Goal: Task Accomplishment & Management: Manage account settings

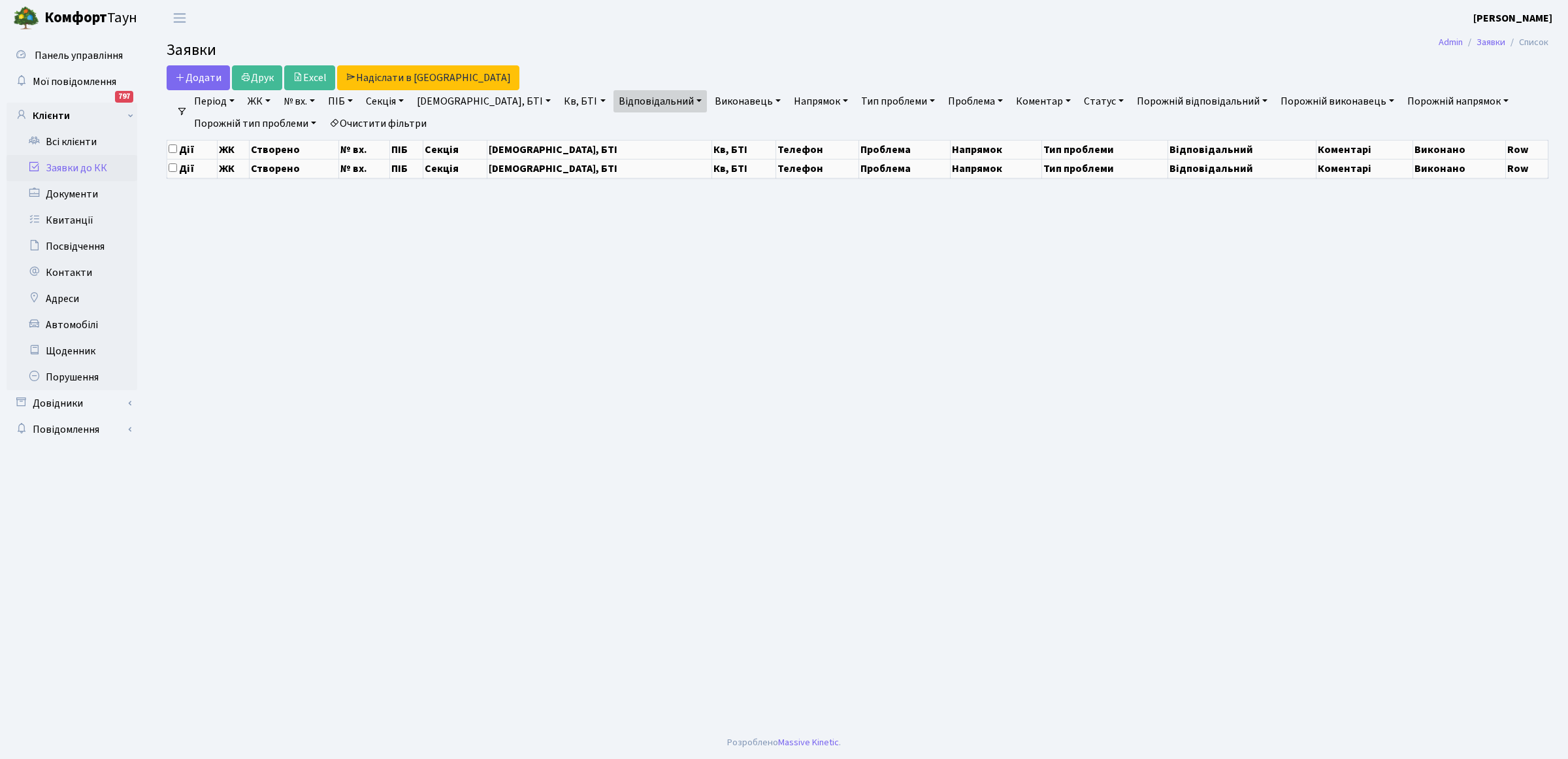
select select "25"
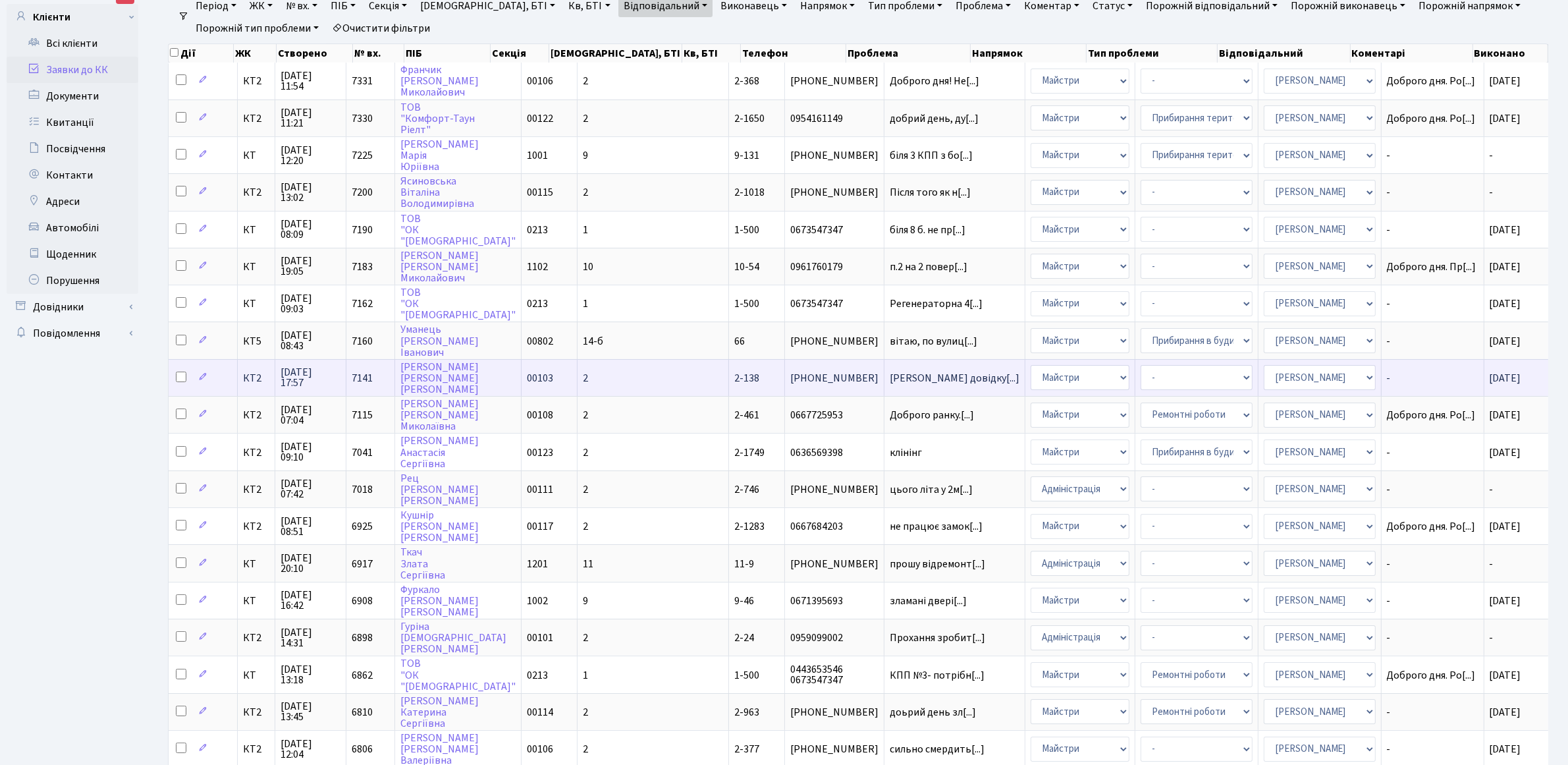
scroll to position [393, 0]
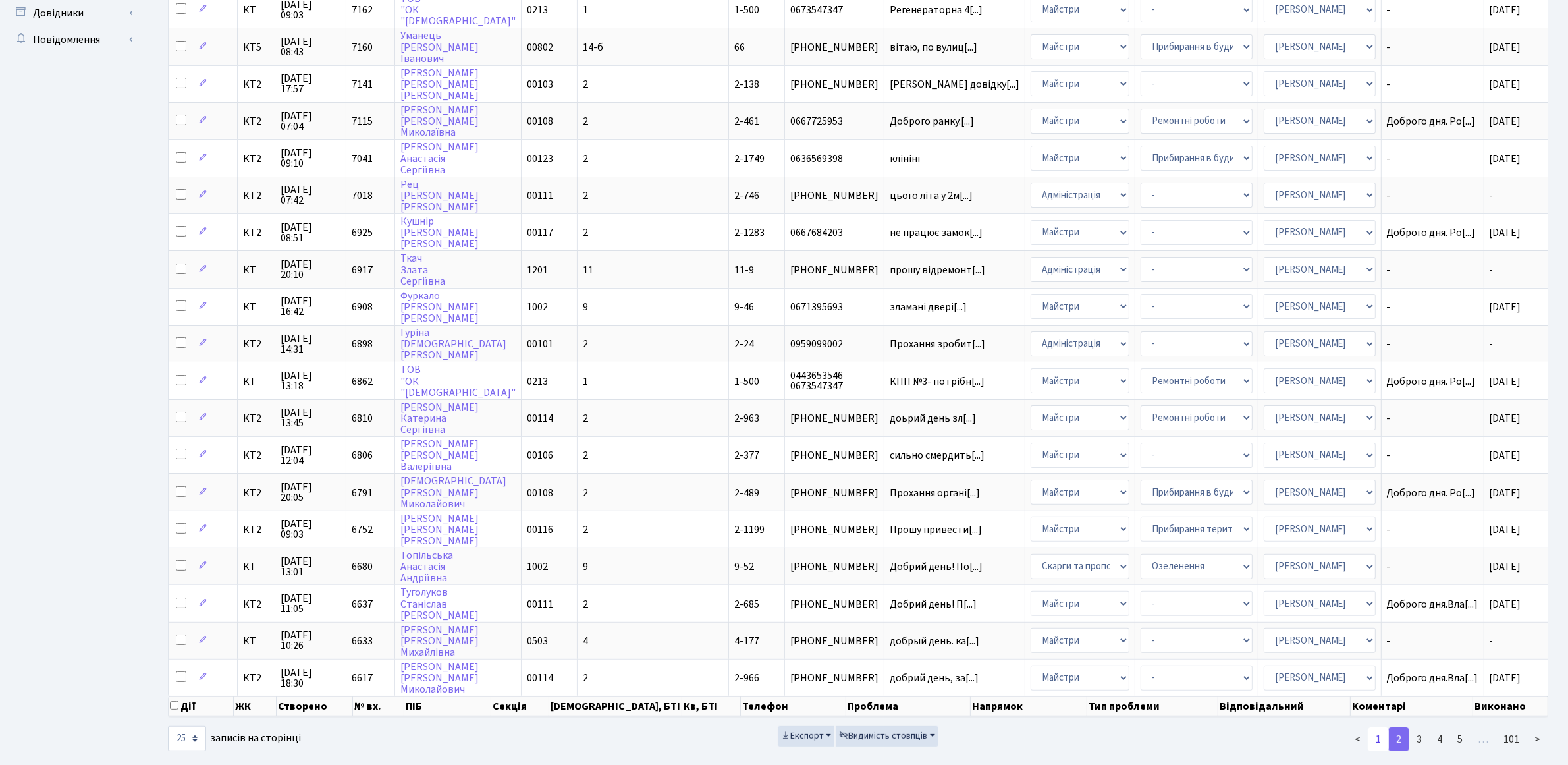
click at [1379, 727] on link "1" at bounding box center [1378, 739] width 21 height 24
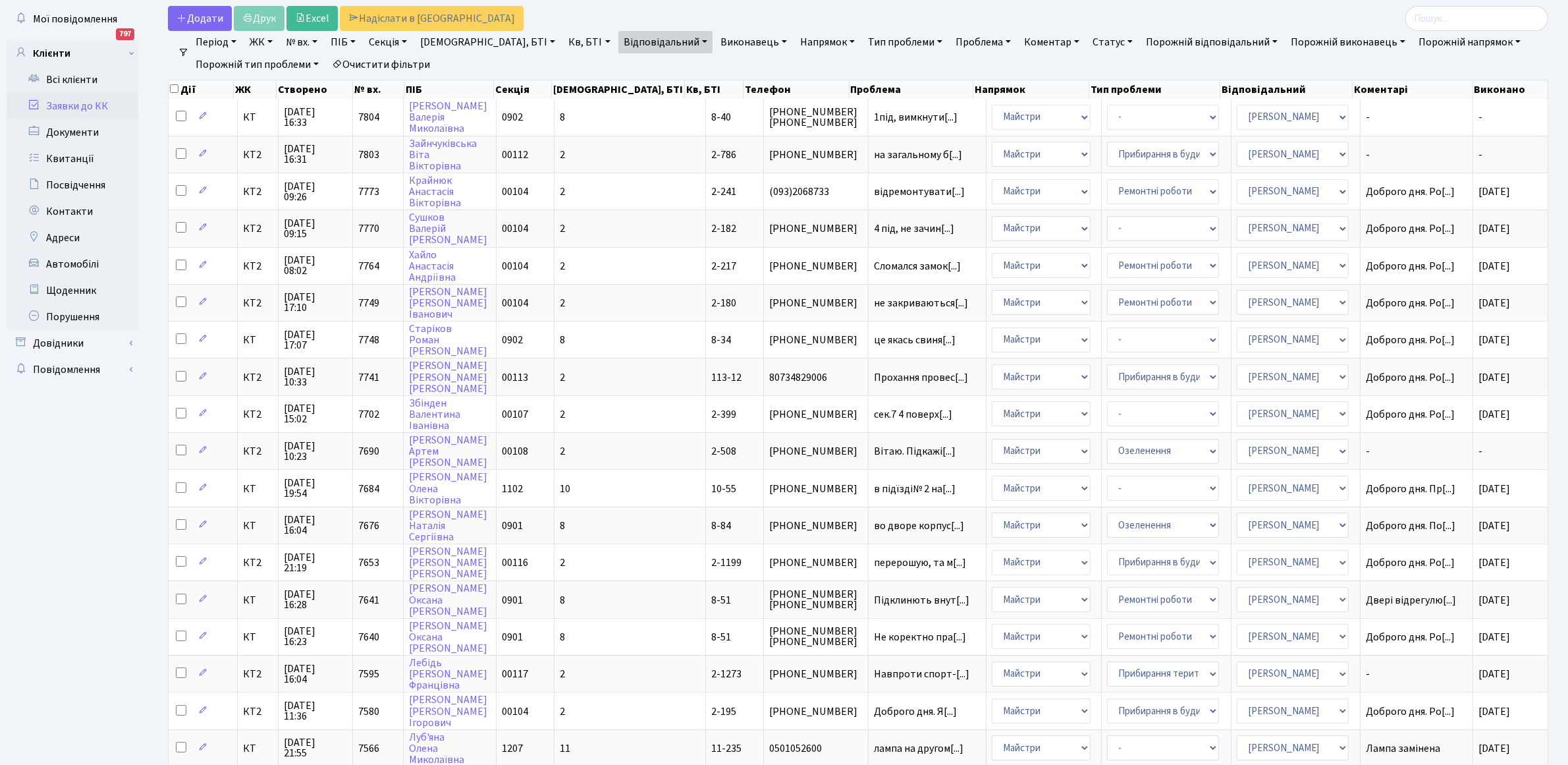
scroll to position [0, 0]
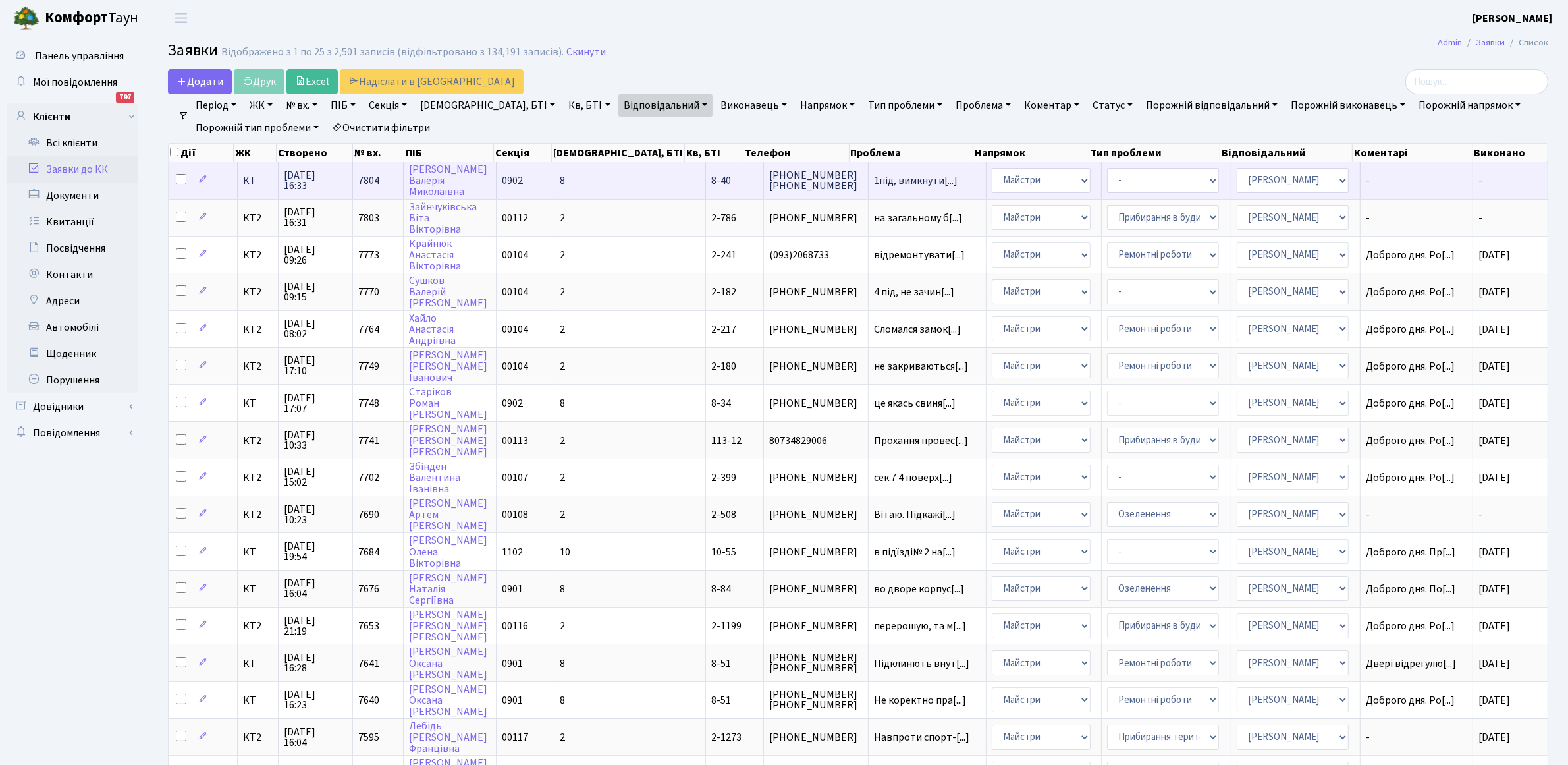
drag, startPoint x: 1396, startPoint y: 171, endPoint x: 1371, endPoint y: 175, distance: 25.3
click at [1394, 171] on td "-" at bounding box center [1417, 180] width 113 height 36
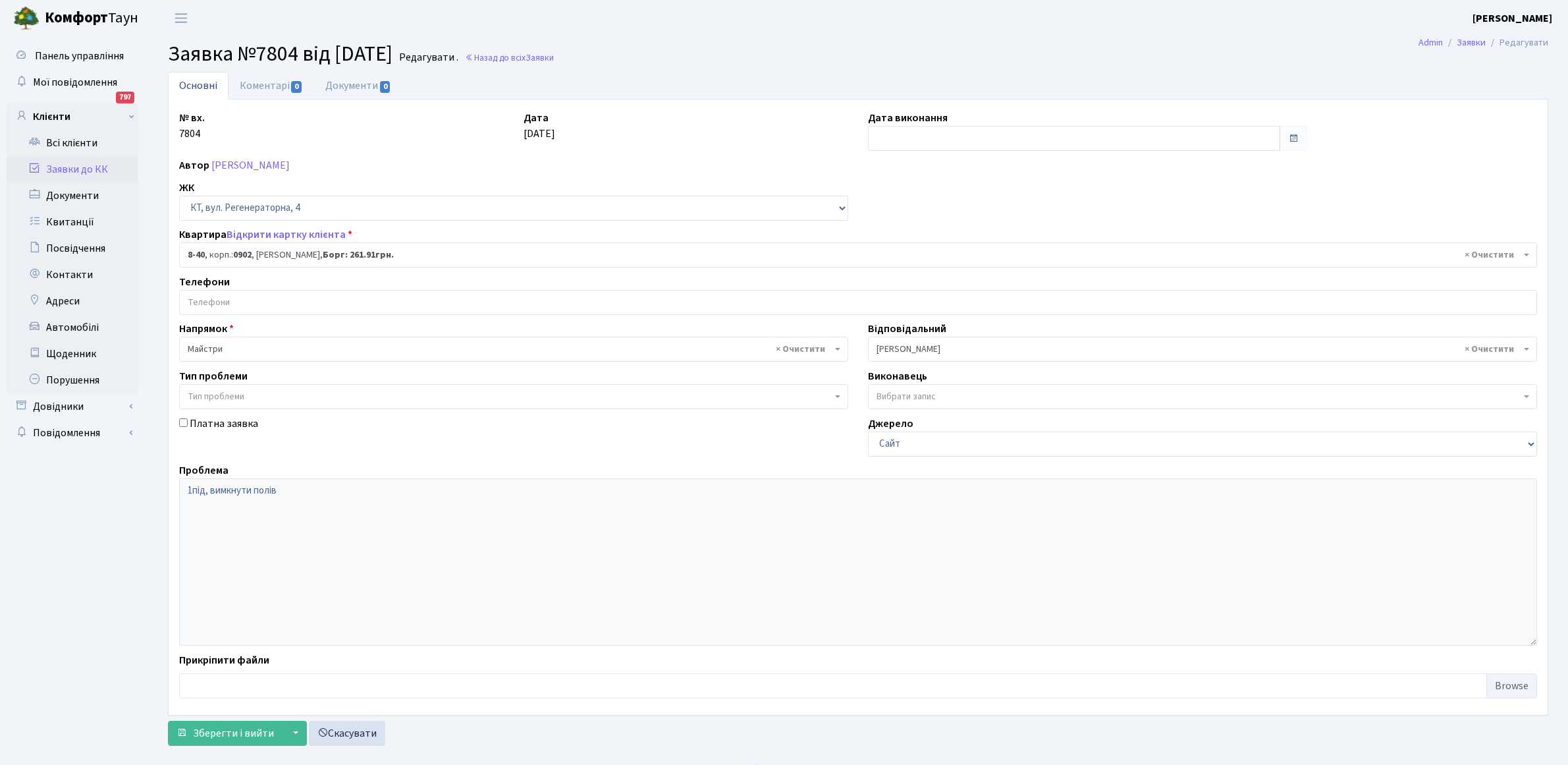
select select "6417"
click at [251, 87] on link "Коментарі 0" at bounding box center [272, 85] width 86 height 27
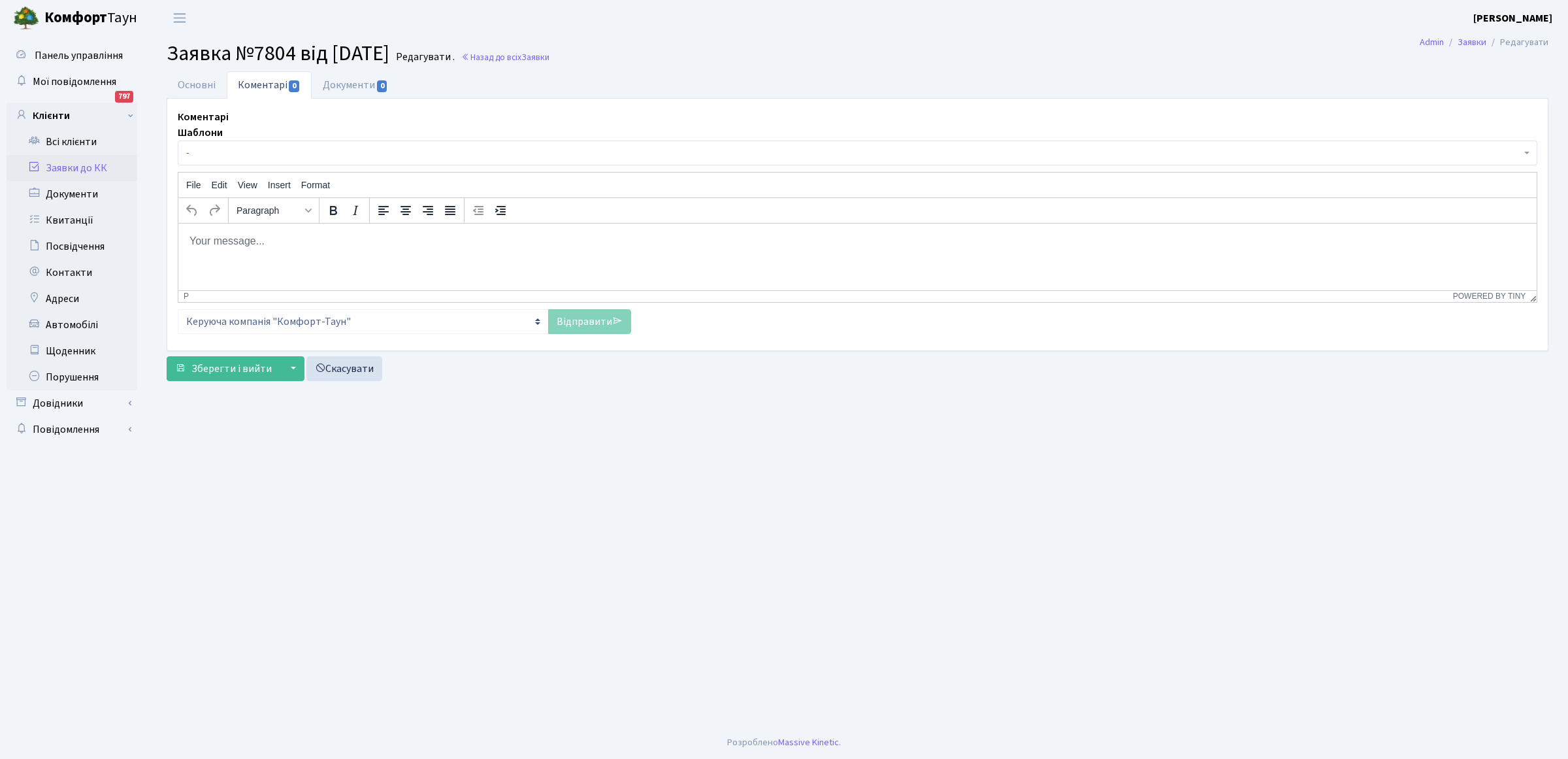
click at [232, 258] on html at bounding box center [858, 240] width 1358 height 35
click at [559, 322] on link "Відправити" at bounding box center [590, 322] width 83 height 25
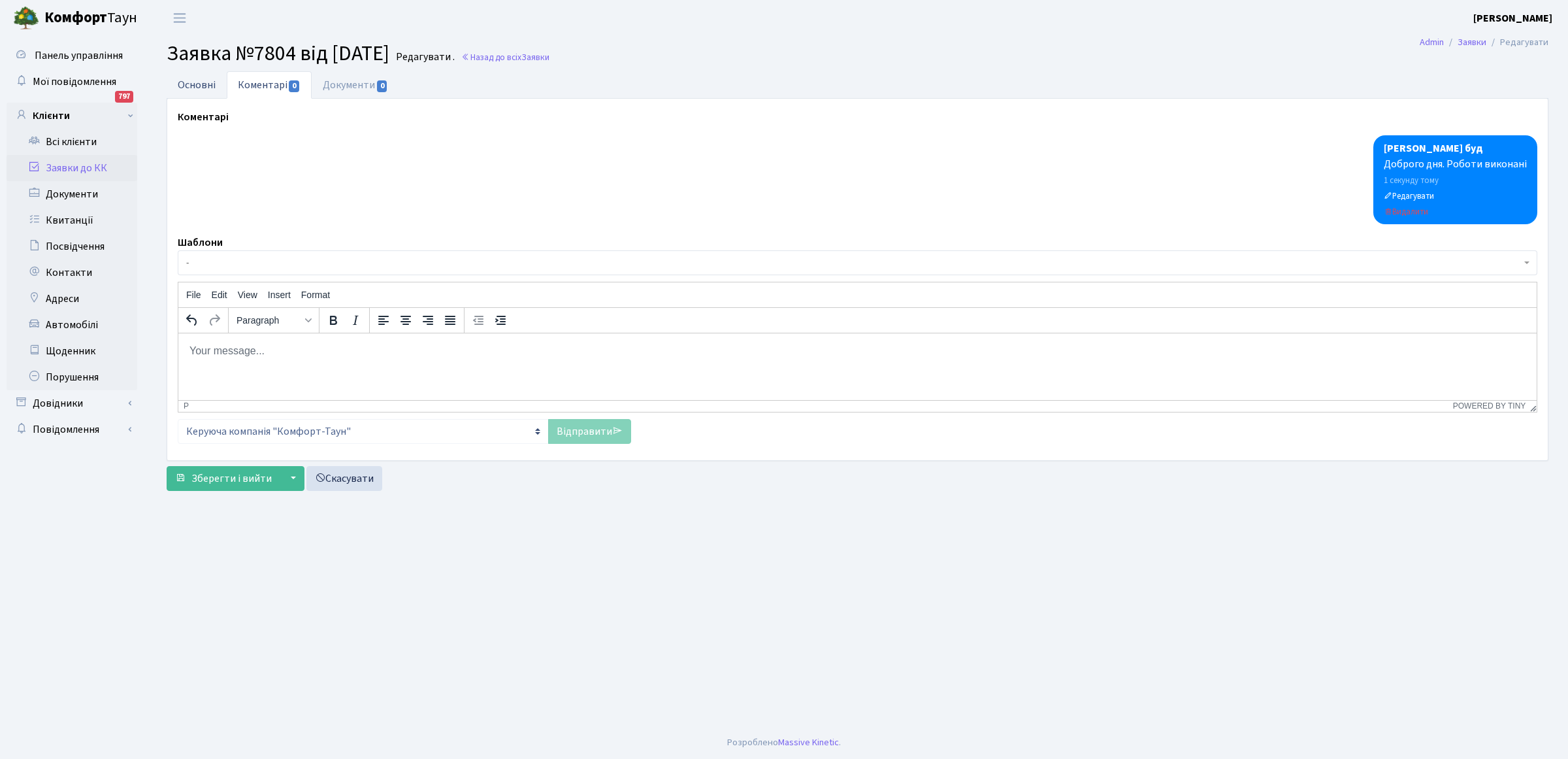
click at [188, 85] on link "Основні" at bounding box center [197, 85] width 60 height 27
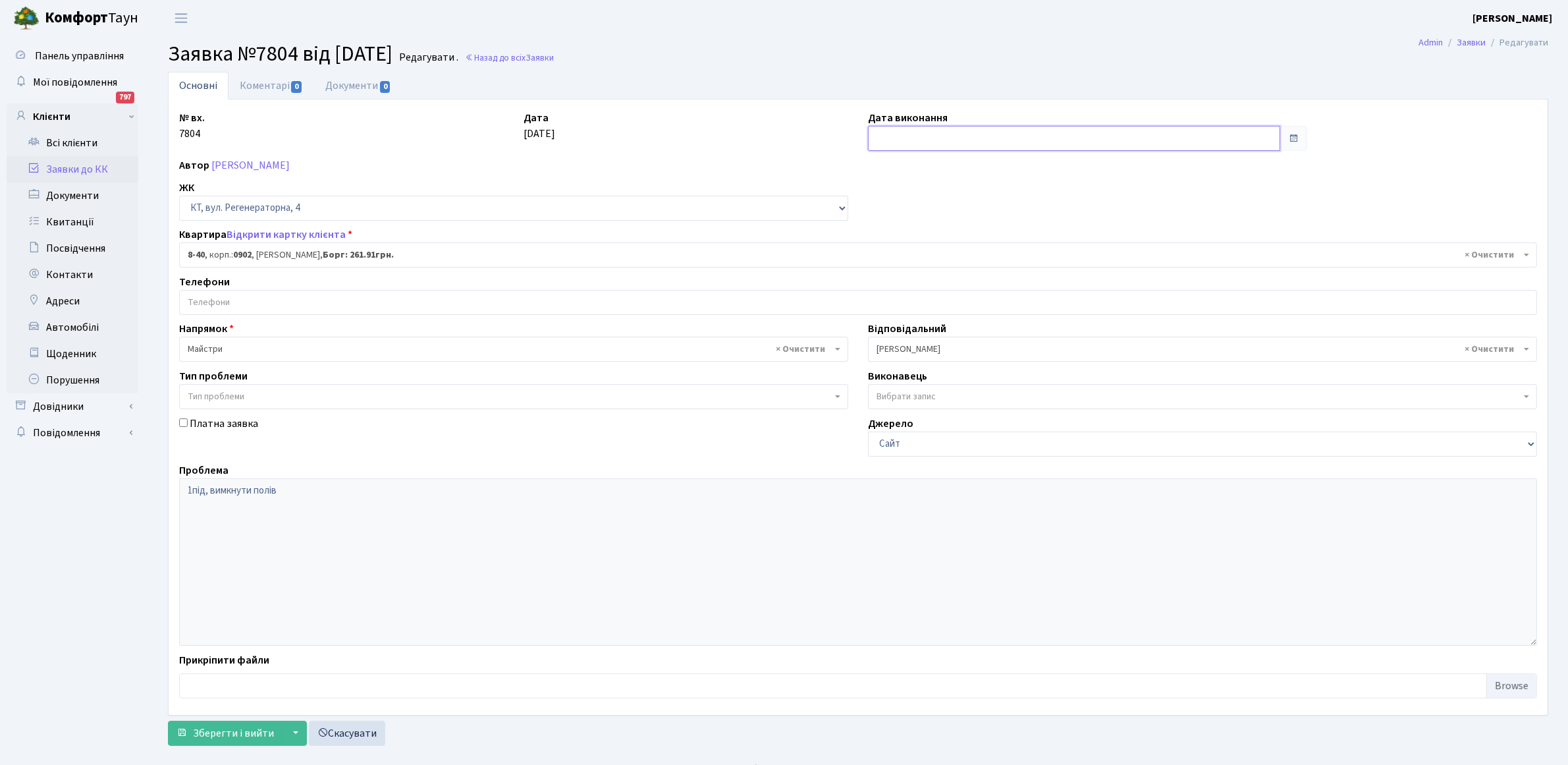
click at [929, 130] on input "text" at bounding box center [1074, 138] width 412 height 25
click at [884, 249] on td "8" at bounding box center [880, 245] width 20 height 20
type input "[DATE]"
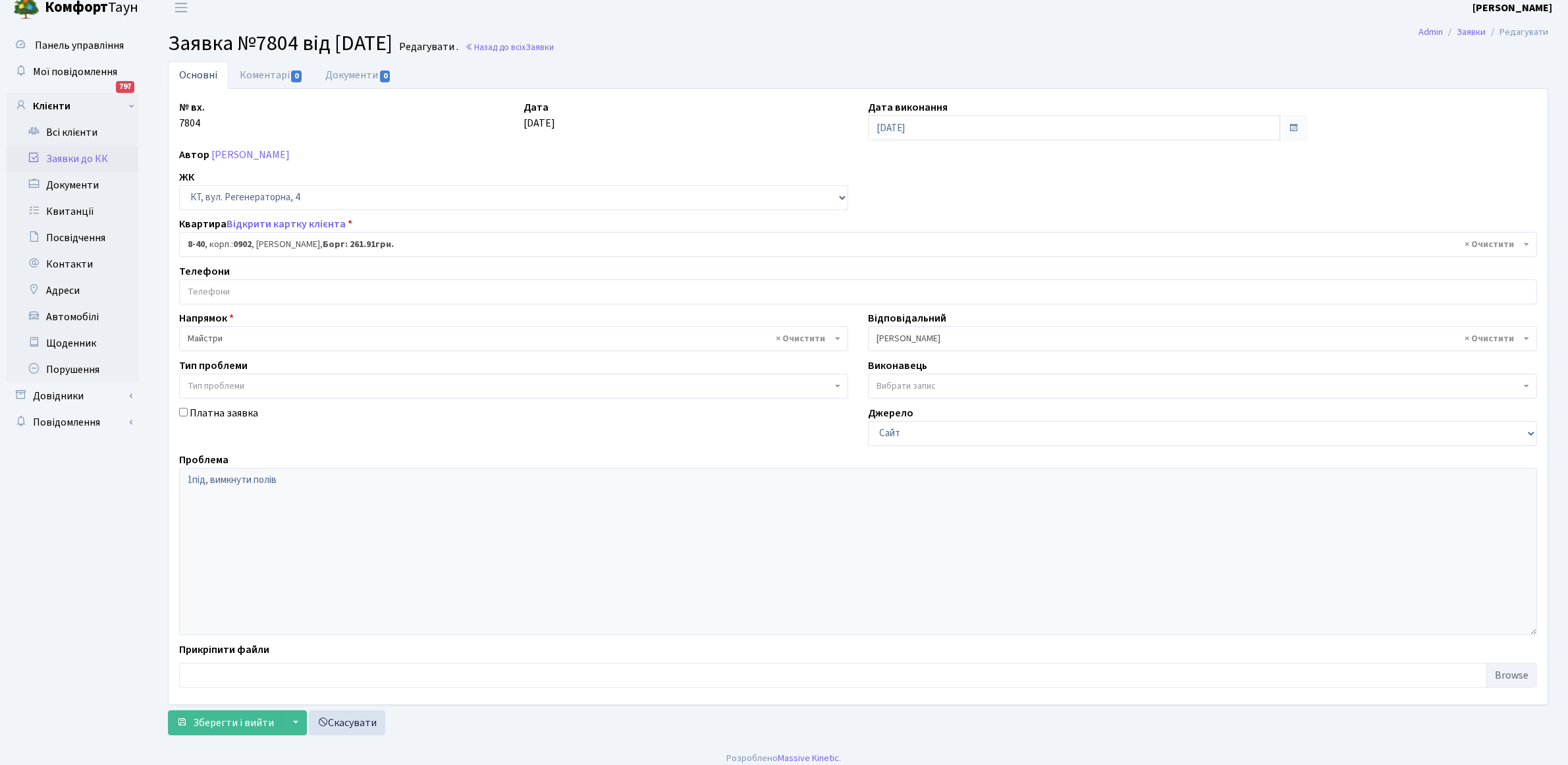
scroll to position [21, 0]
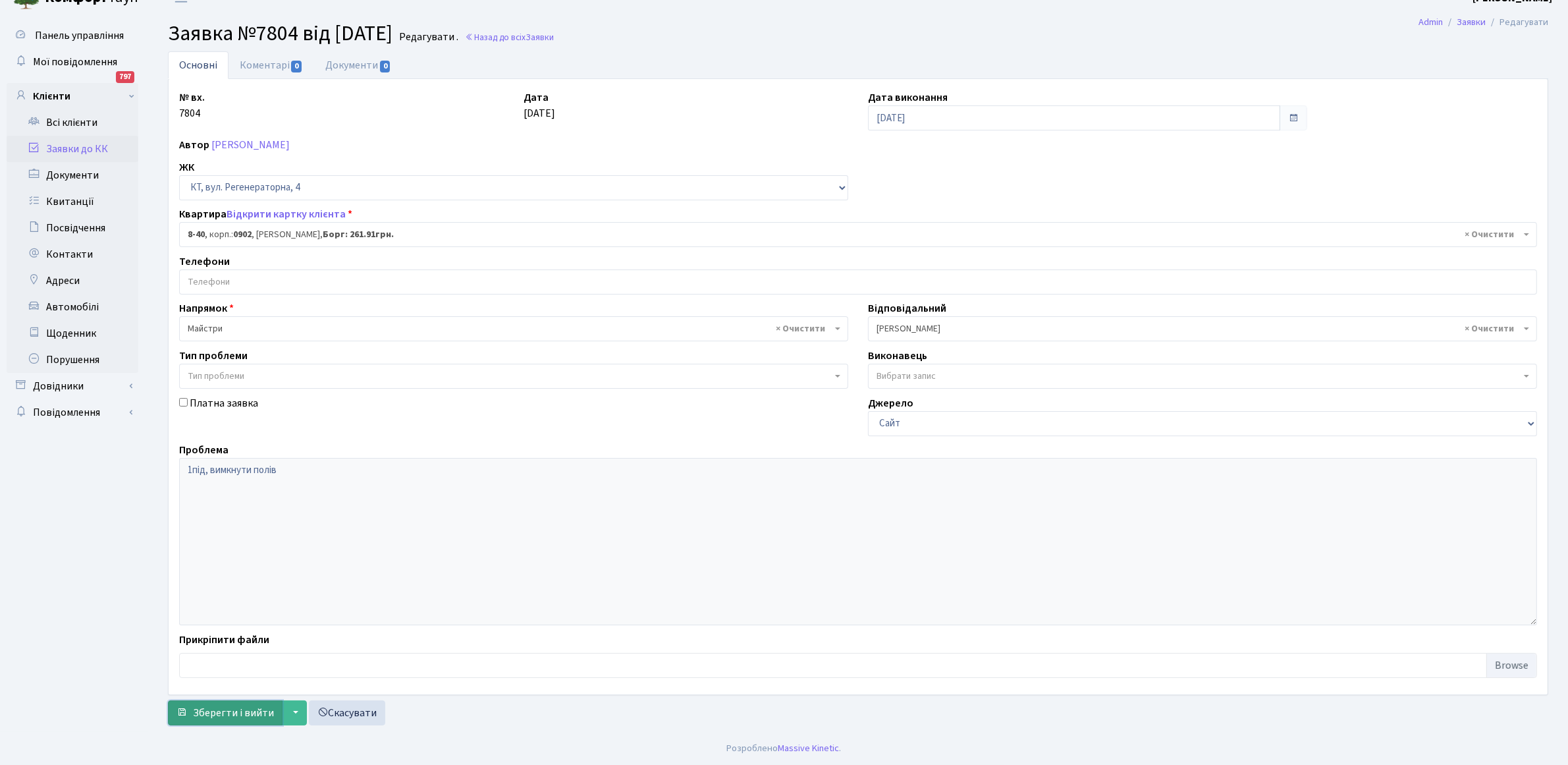
click at [217, 715] on span "Зберегти і вийти" at bounding box center [233, 713] width 81 height 15
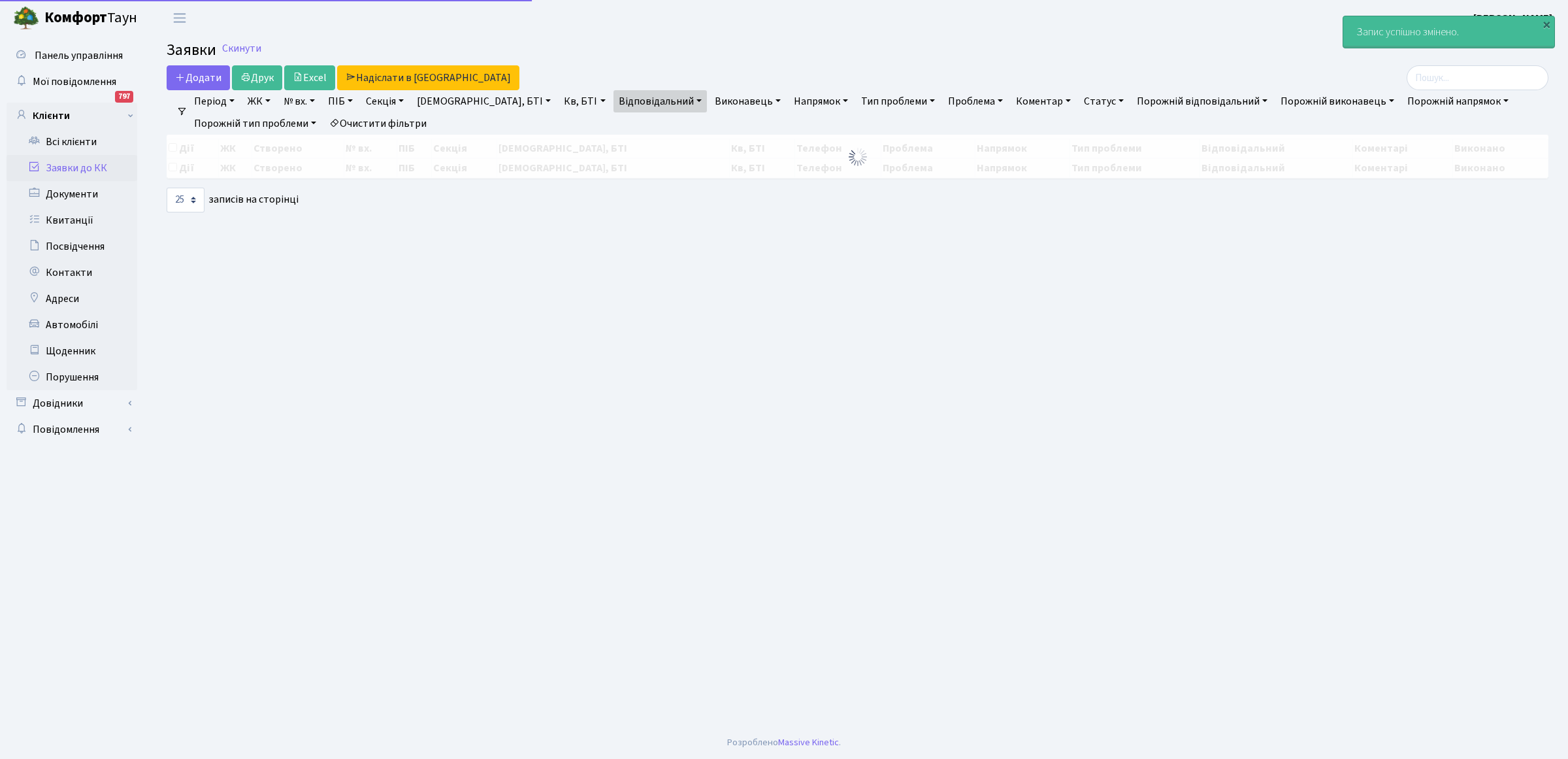
select select "25"
